Goal: Information Seeking & Learning: Learn about a topic

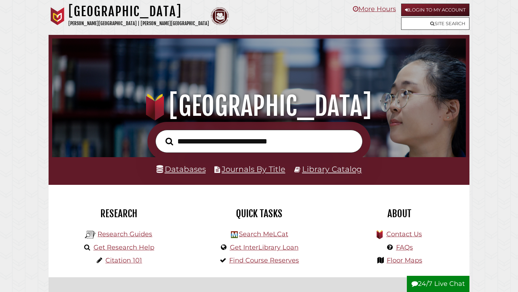
scroll to position [137, 410]
click at [113, 215] on h2 "Research" at bounding box center [118, 214] width 129 height 12
click at [114, 233] on link "Research Guides" at bounding box center [124, 234] width 55 height 8
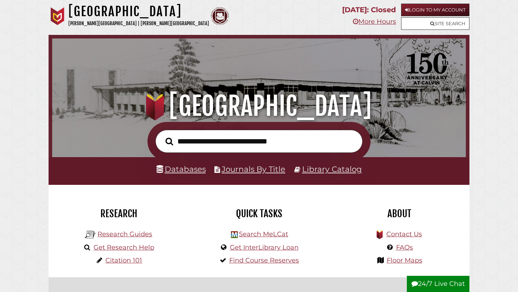
scroll to position [137, 410]
click at [420, 8] on link "Login to My Account" at bounding box center [435, 10] width 68 height 13
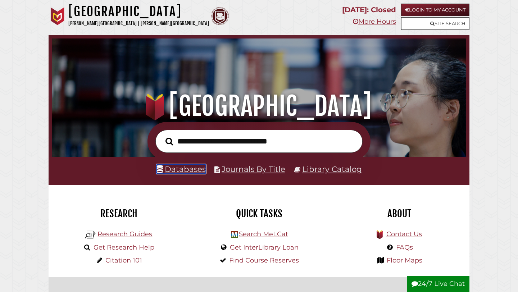
click at [192, 169] on link "Databases" at bounding box center [180, 168] width 49 height 9
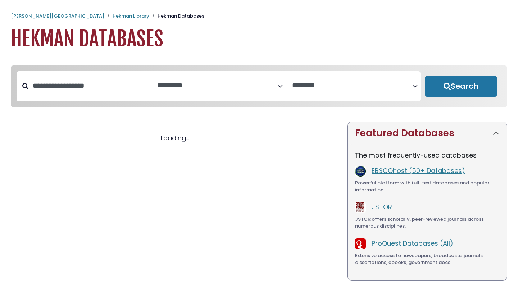
select select "Database Subject Filter"
select select "Database Vendors Filter"
select select "Database Subject Filter"
select select "Database Vendors Filter"
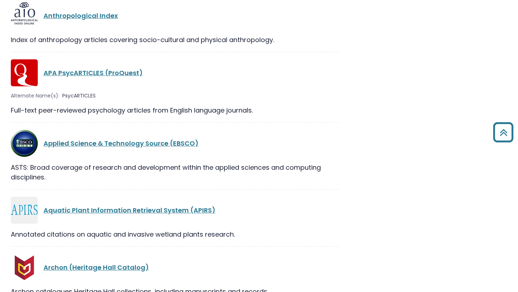
scroll to position [1218, 0]
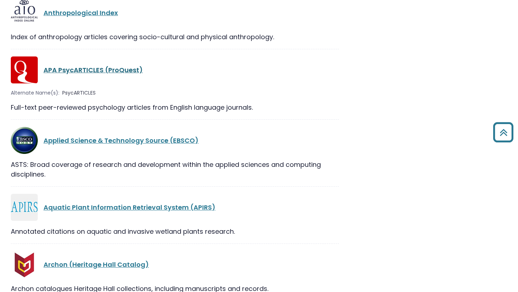
click at [122, 72] on link "APA PsycARTICLES (ProQuest)" at bounding box center [93, 69] width 99 height 9
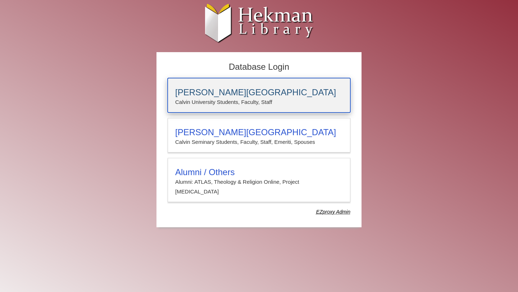
click at [240, 81] on div "[PERSON_NAME][GEOGRAPHIC_DATA] [PERSON_NAME] University Students, Faculty, Staff" at bounding box center [259, 95] width 183 height 35
